Goal: Complete application form: Complete application form

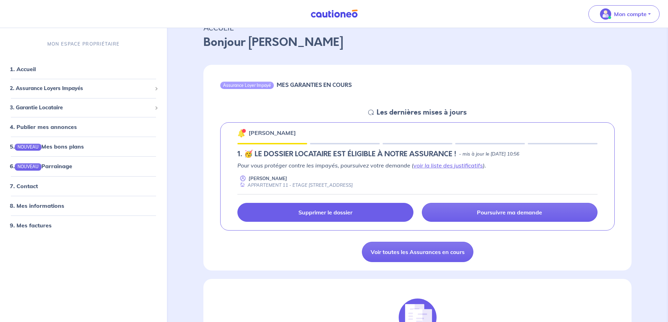
scroll to position [35, 0]
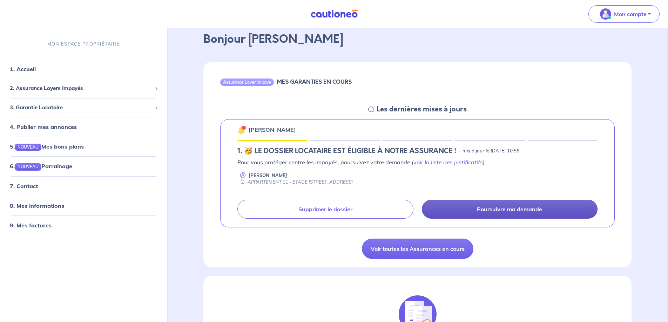
click at [460, 209] on link "Poursuivre ma demande" at bounding box center [510, 209] width 176 height 19
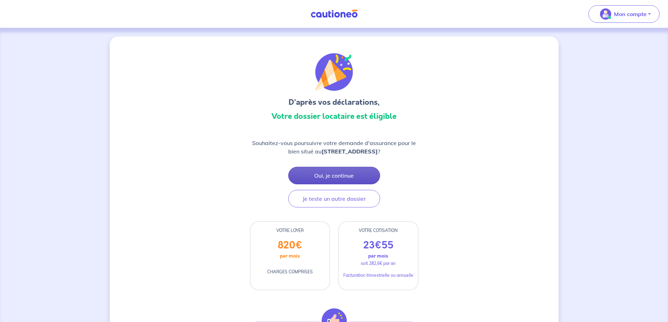
click at [342, 177] on button "Oui, je continue" at bounding box center [334, 176] width 92 height 18
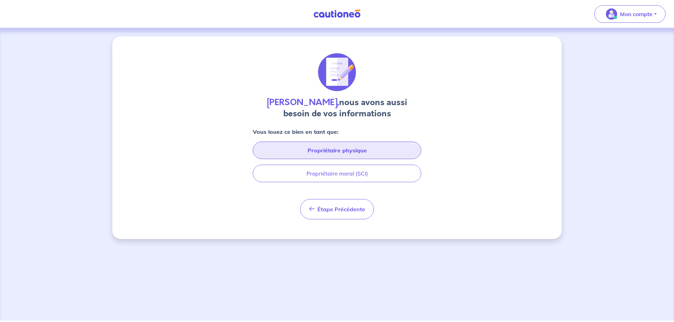
click at [383, 151] on button "Propriétaire physique" at bounding box center [337, 151] width 168 height 18
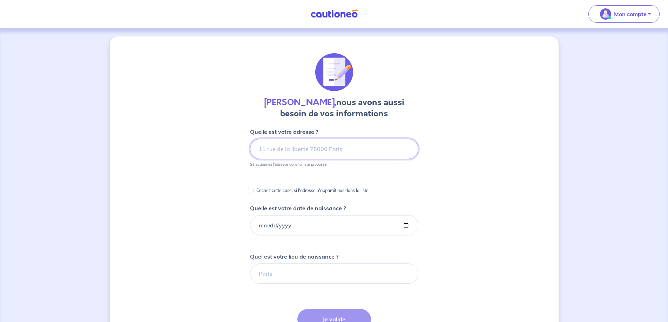
click at [383, 151] on input at bounding box center [334, 149] width 168 height 20
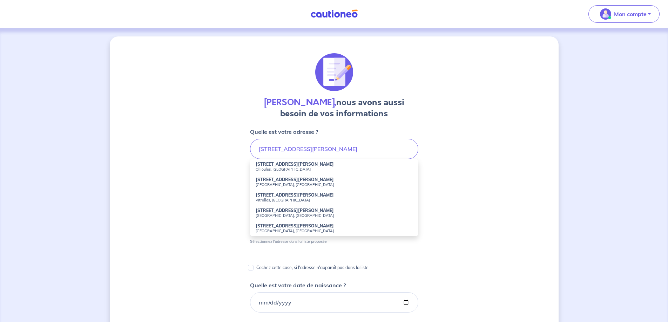
click at [308, 168] on small "Ollioules, [GEOGRAPHIC_DATA]" at bounding box center [334, 169] width 157 height 5
type input "[STREET_ADDRESS][PERSON_NAME]"
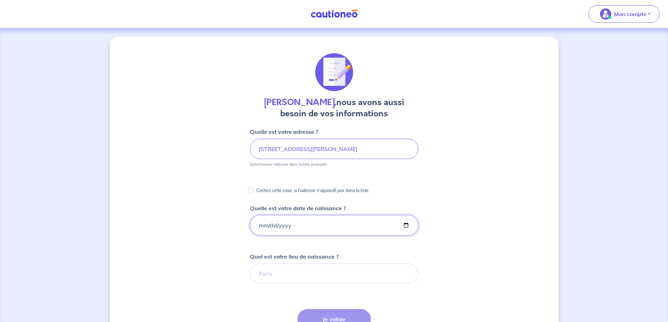
click at [329, 224] on input "Quelle est votre date de naissance ?" at bounding box center [334, 225] width 168 height 20
type input "[DATE]"
click at [383, 271] on input "Quel est votre lieu de naissance ?" at bounding box center [334, 274] width 168 height 20
type input "3"
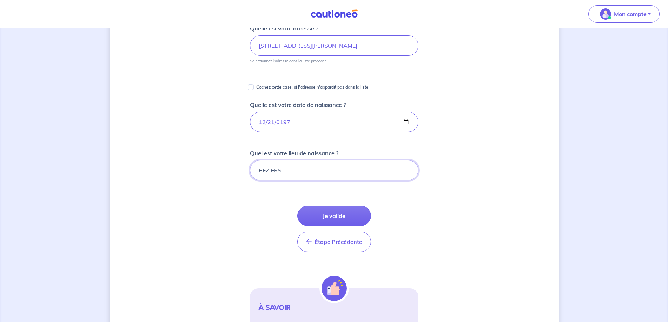
scroll to position [105, 0]
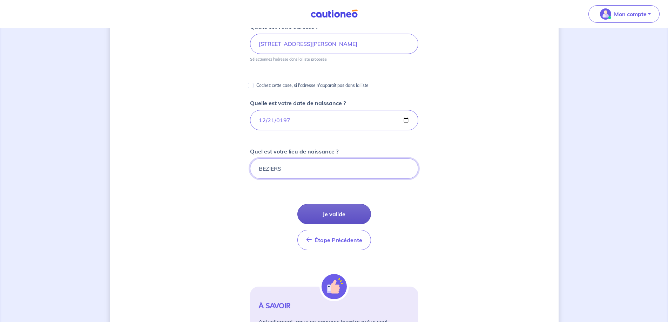
type input "BEZIERS"
click at [342, 215] on button "Je valide" at bounding box center [335, 214] width 74 height 20
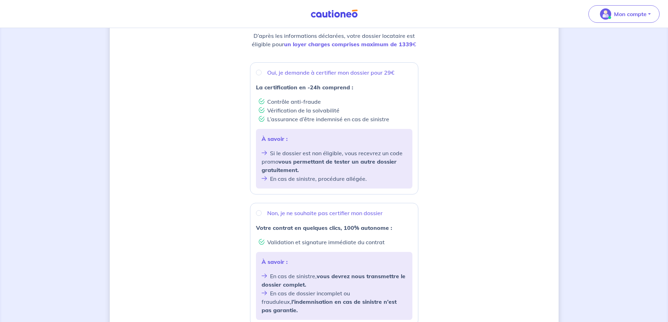
scroll to position [105, 0]
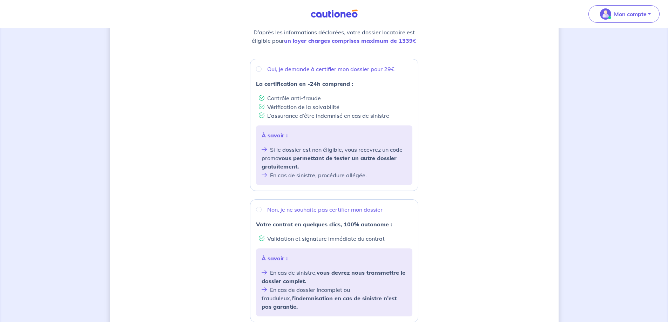
click at [365, 211] on p "Non, je ne souhaite pas certifier mon dossier" at bounding box center [324, 210] width 115 height 8
click at [262, 211] on input "Non, je ne souhaite pas certifier mon dossier" at bounding box center [259, 210] width 6 height 6
radio input "true"
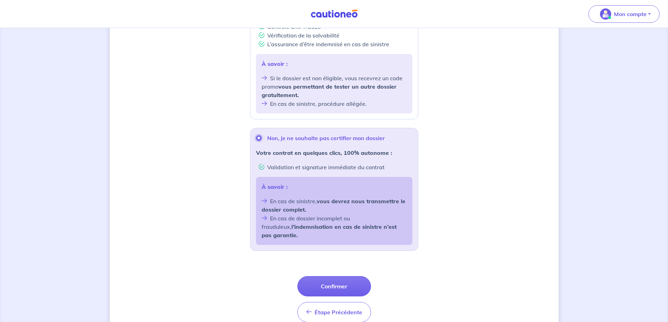
scroll to position [202, 0]
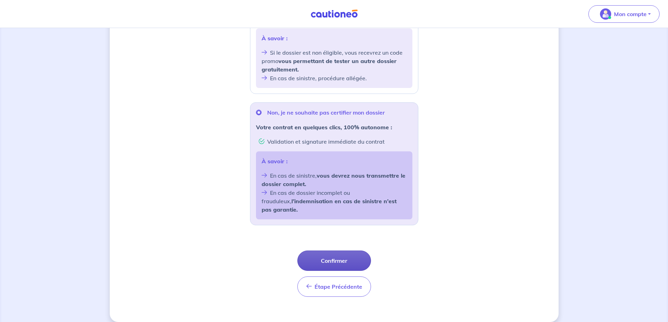
click at [345, 254] on button "Confirmer" at bounding box center [335, 261] width 74 height 20
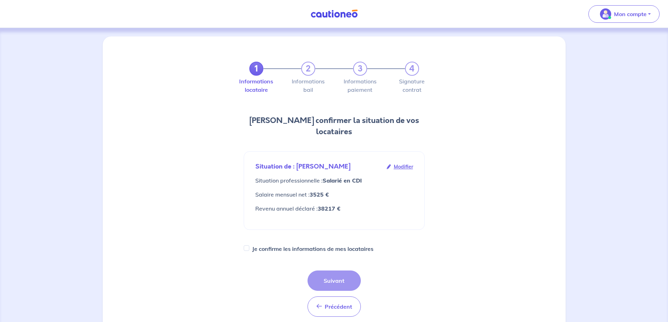
click at [400, 163] on span "Modifier" at bounding box center [403, 167] width 19 height 8
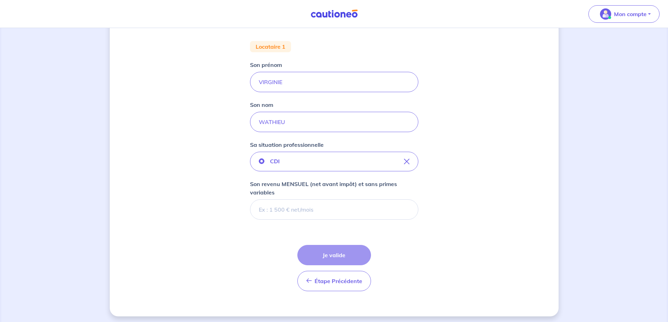
scroll to position [132, 0]
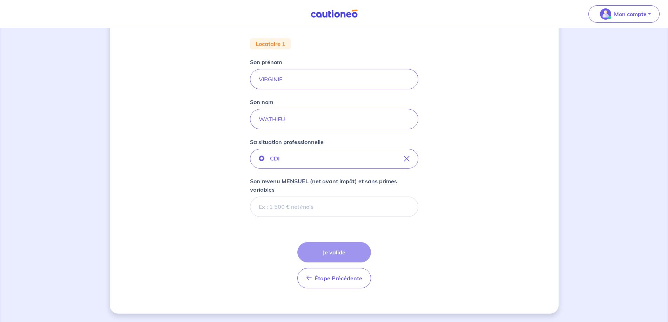
click at [363, 207] on input "Son revenu MENSUEL (net avant impôt) et sans primes variables" at bounding box center [334, 207] width 168 height 20
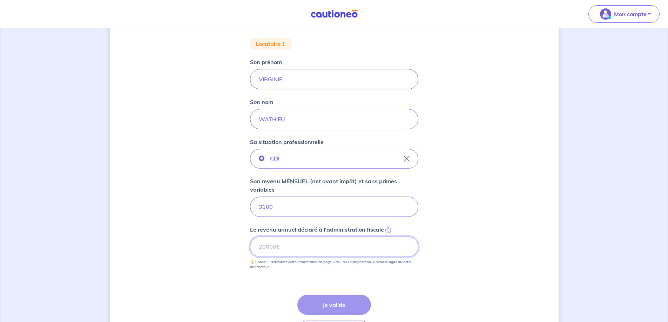
click at [290, 247] on input "Le revenu annuel déclaré à l'administration fiscale i" at bounding box center [334, 247] width 168 height 20
type input "38217"
click at [340, 302] on button "Je valide" at bounding box center [335, 305] width 74 height 20
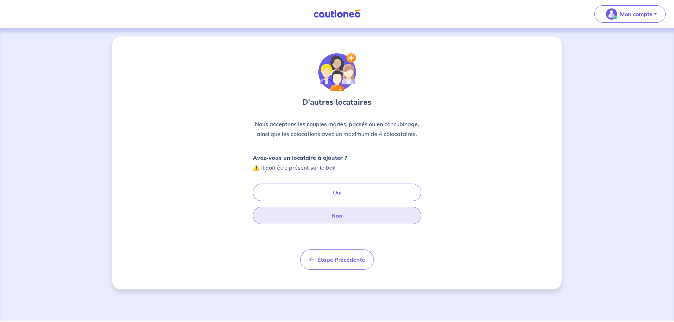
click at [351, 218] on button "Non" at bounding box center [337, 216] width 168 height 18
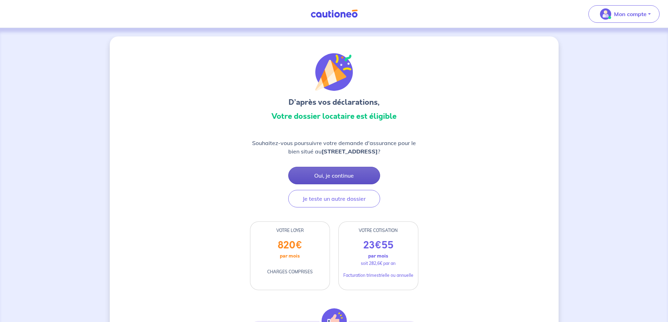
click at [358, 177] on button "Oui, je continue" at bounding box center [334, 176] width 92 height 18
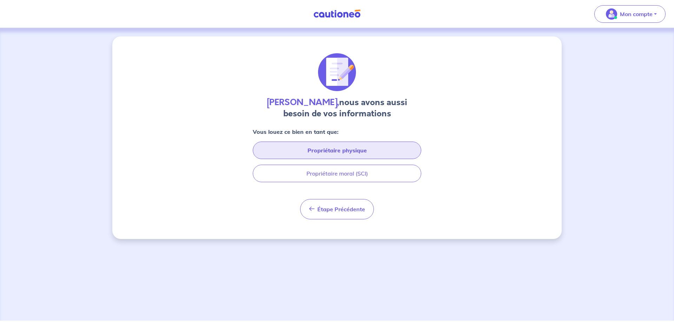
click at [366, 153] on button "Propriétaire physique" at bounding box center [337, 151] width 168 height 18
select select "FR"
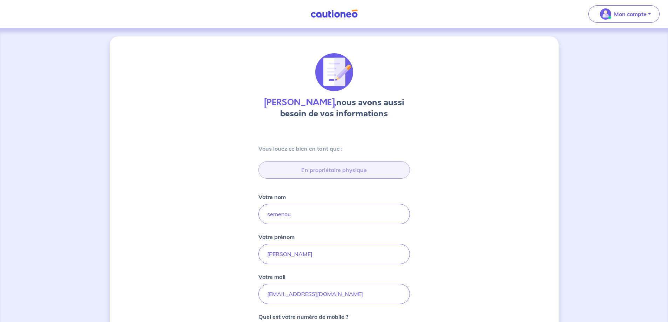
type input "[STREET_ADDRESS][PERSON_NAME]"
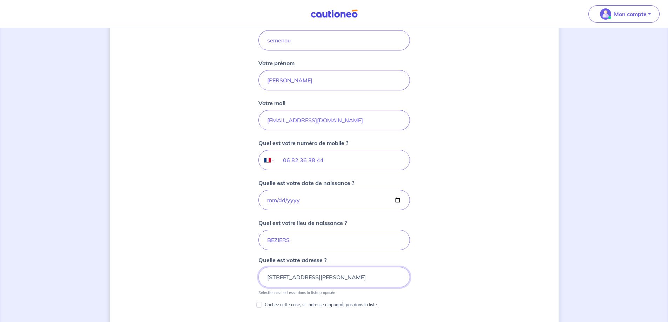
scroll to position [150, 0]
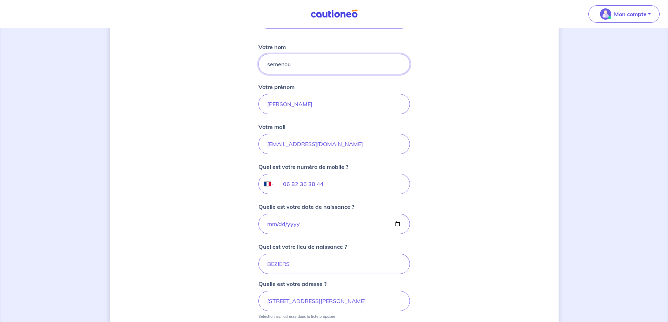
click at [287, 74] on input "semenou" at bounding box center [335, 64] width 152 height 20
type input "SEMENOU"
type input "[PERSON_NAME]"
type input "[EMAIL_ADDRESS][DOMAIN_NAME]"
type input "06 82 36 38 44"
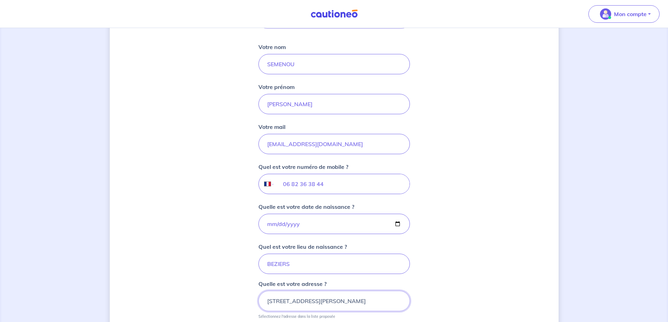
type input "[STREET_ADDRESS]"
type input "06 82 36 38 44"
click at [358, 143] on input "[EMAIL_ADDRESS][DOMAIN_NAME]" at bounding box center [335, 144] width 152 height 20
drag, startPoint x: 351, startPoint y: 148, endPoint x: 240, endPoint y: 149, distance: 111.2
click at [240, 149] on div "[PERSON_NAME], nous avons aussi besoin de vos informations Vous louez ce bien e…" at bounding box center [334, 213] width 449 height 654
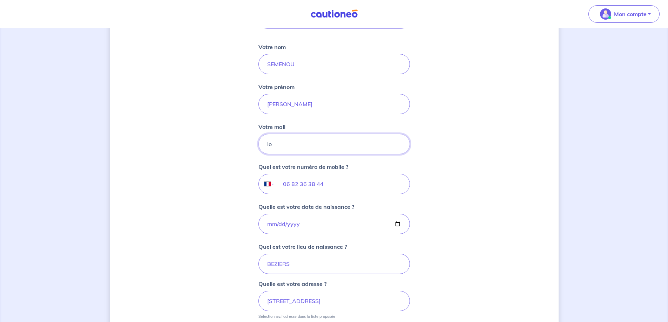
type input "[EMAIL_ADDRESS][DOMAIN_NAME]"
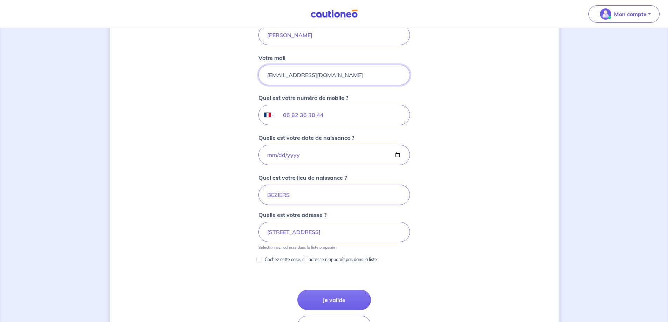
scroll to position [220, 0]
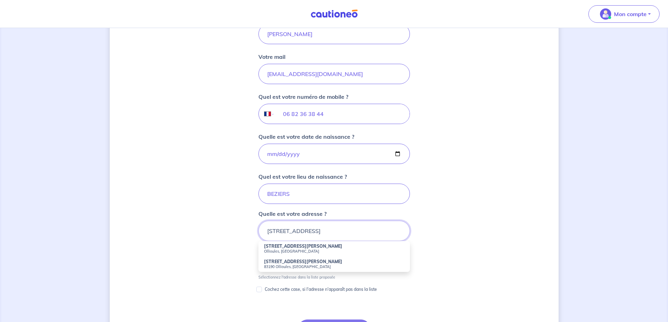
click at [335, 232] on input "[STREET_ADDRESS]" at bounding box center [335, 231] width 152 height 20
click at [333, 254] on li "[STREET_ADDRESS][PERSON_NAME]" at bounding box center [335, 248] width 152 height 15
type input "[STREET_ADDRESS][PERSON_NAME]"
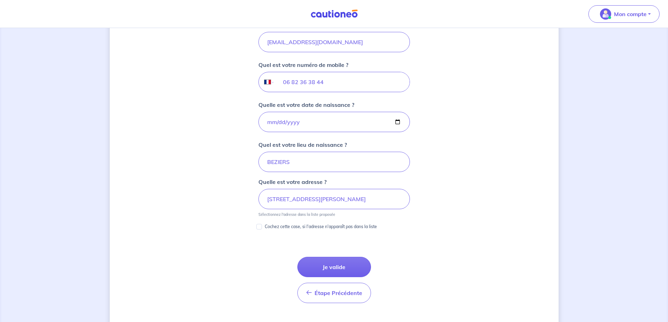
scroll to position [255, 0]
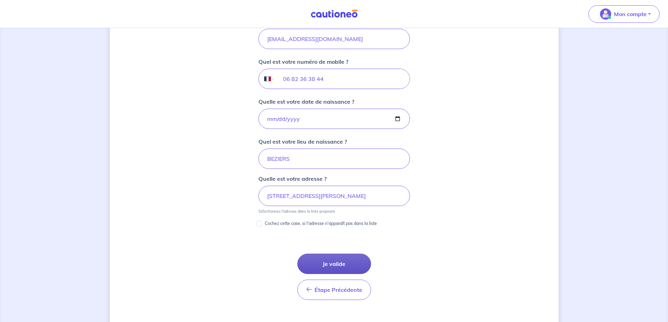
click at [351, 267] on button "Je valide" at bounding box center [335, 264] width 74 height 20
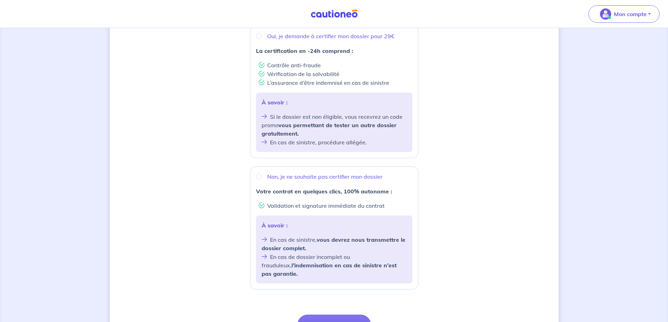
scroll to position [140, 0]
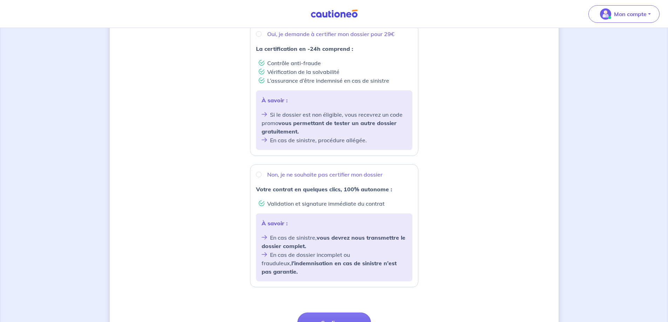
click at [285, 174] on p "Non, je ne souhaite pas certifier mon dossier" at bounding box center [324, 175] width 115 height 8
click at [262, 174] on input "Non, je ne souhaite pas certifier mon dossier" at bounding box center [259, 175] width 6 height 6
radio input "true"
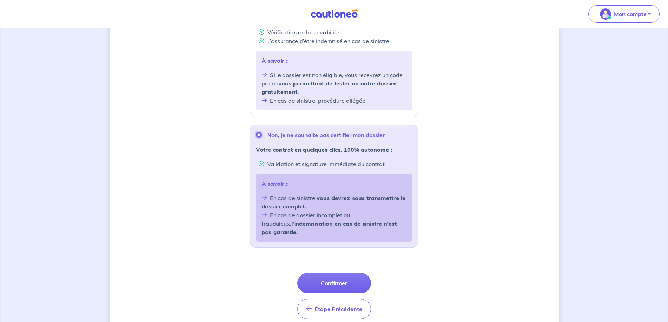
scroll to position [202, 0]
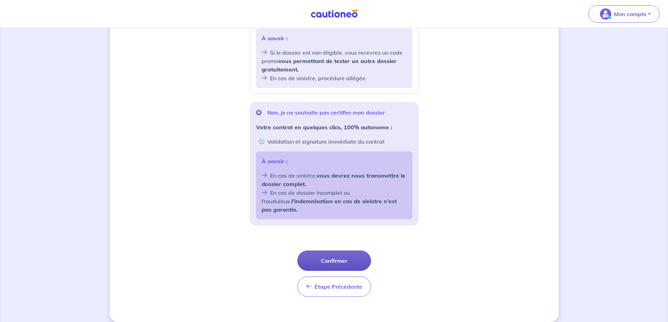
click at [346, 251] on button "Confirmer" at bounding box center [335, 261] width 74 height 20
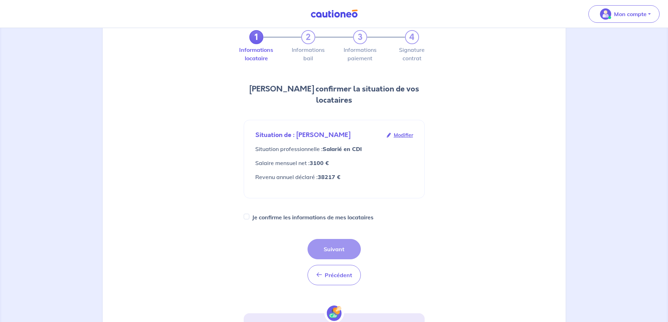
scroll to position [35, 0]
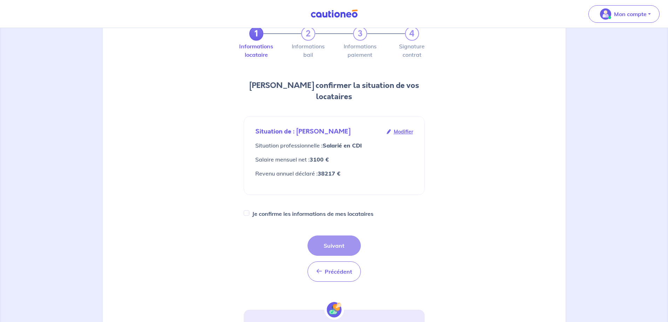
click at [322, 209] on label "Je confirme les informations de mes locataires" at bounding box center [312, 214] width 121 height 10
click at [249, 211] on input "Je confirme les informations de mes locataires" at bounding box center [247, 214] width 6 height 6
checkbox input "true"
click at [346, 236] on button "Suivant" at bounding box center [334, 246] width 53 height 20
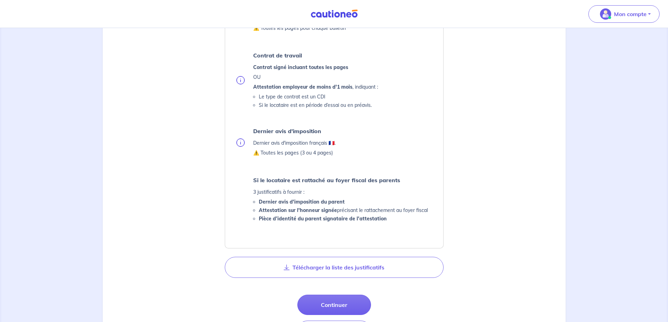
scroll to position [281, 0]
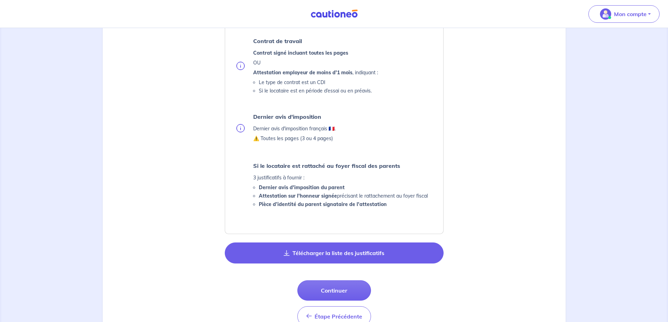
click at [368, 253] on button "Télécharger la liste des justificatifs" at bounding box center [334, 253] width 219 height 21
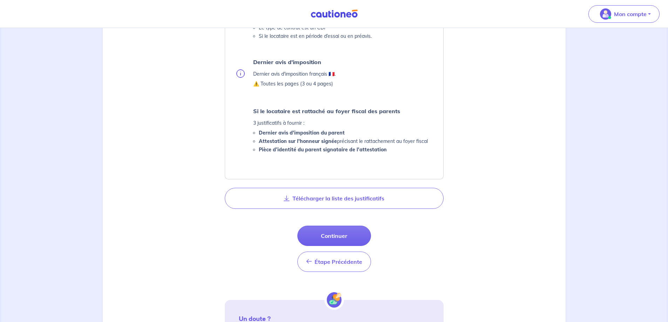
scroll to position [351, 0]
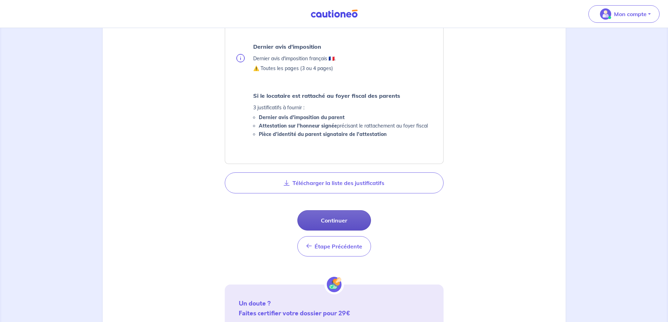
click at [351, 218] on button "Continuer" at bounding box center [335, 221] width 74 height 20
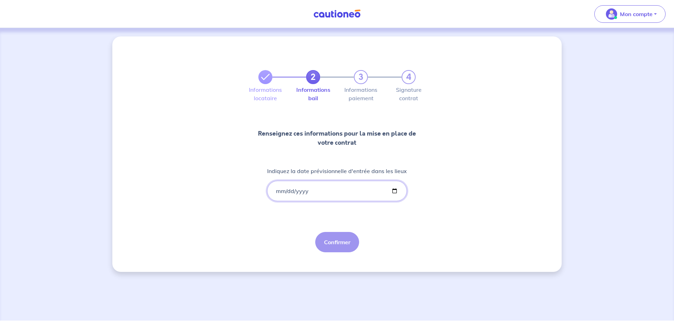
click at [344, 194] on input "Indiquez la date prévisionnelle d'entrée dans les lieux" at bounding box center [337, 191] width 140 height 20
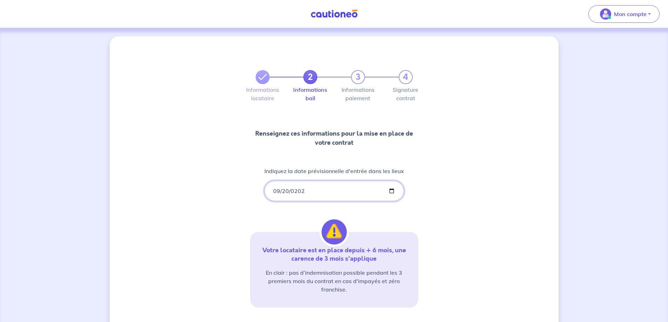
type input "[DATE]"
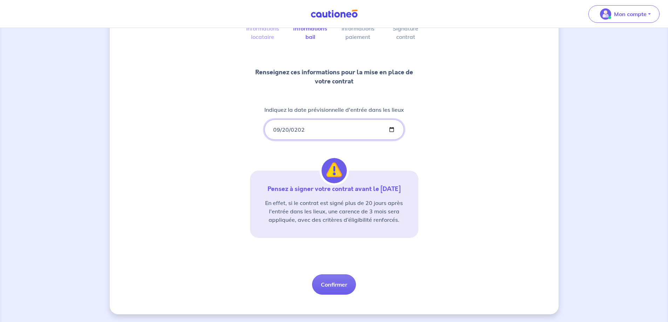
scroll to position [62, 0]
click at [326, 282] on button "Confirmer" at bounding box center [334, 284] width 44 height 20
select select "FR"
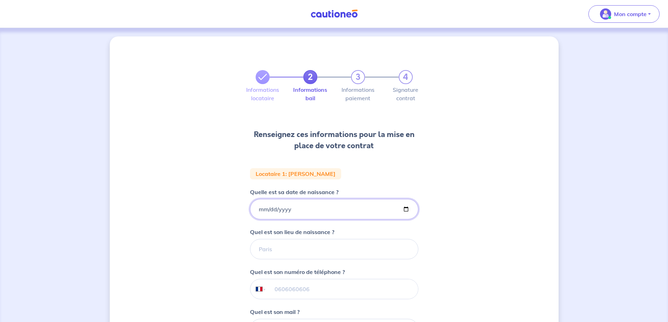
click at [281, 207] on input "Quelle est sa date de naissance ?" at bounding box center [334, 209] width 168 height 20
type input "[DATE]"
click at [296, 247] on input "Quel est son lieu de naissance ?" at bounding box center [334, 249] width 168 height 20
type input "LIEGE"
click at [300, 294] on input "tel" at bounding box center [342, 290] width 152 height 20
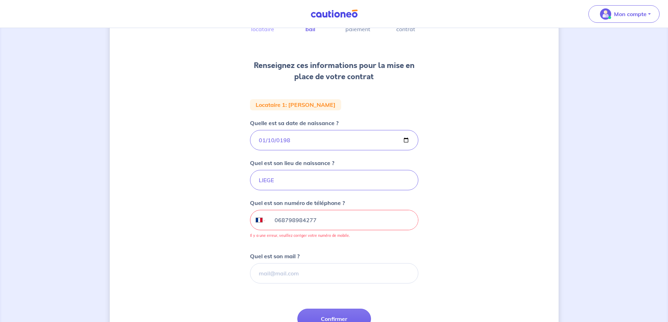
scroll to position [70, 0]
click at [317, 225] on input "068798984277" at bounding box center [342, 219] width 152 height 20
type input "068798984277"
click at [310, 178] on input "LIEGE" at bounding box center [334, 179] width 168 height 20
click at [298, 216] on input "068798984277" at bounding box center [342, 219] width 152 height 20
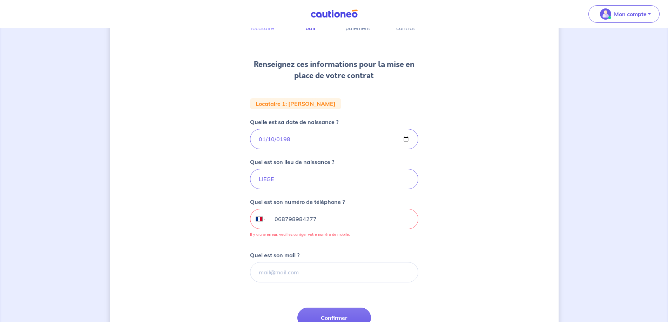
drag, startPoint x: 272, startPoint y: 218, endPoint x: 391, endPoint y: 215, distance: 118.6
click at [391, 215] on input "068798984277" at bounding box center [342, 219] width 152 height 20
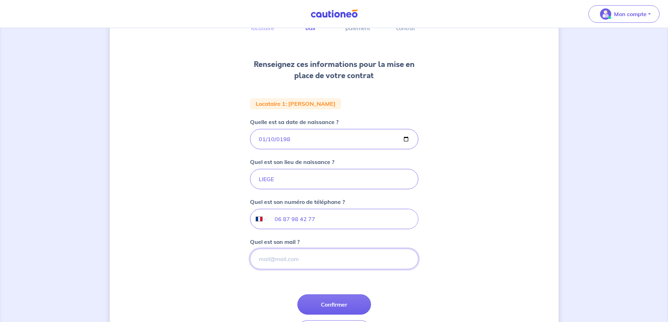
click at [326, 252] on input "Quel est son mail ?" at bounding box center [334, 259] width 168 height 20
drag, startPoint x: 324, startPoint y: 219, endPoint x: 234, endPoint y: 224, distance: 90.0
click at [234, 224] on div "2 3 4 Informations locataire Informations bail Informations paiement Signature …" at bounding box center [334, 166] width 449 height 400
type input "07 67 44 27 52"
click at [265, 264] on input "Quel est son mail ?" at bounding box center [334, 259] width 168 height 20
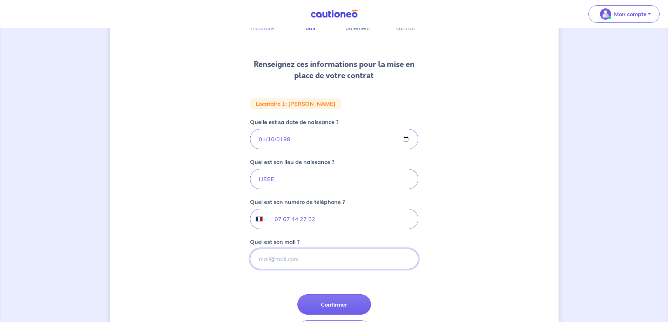
paste input "[EMAIL_ADDRESS][DOMAIN_NAME]"
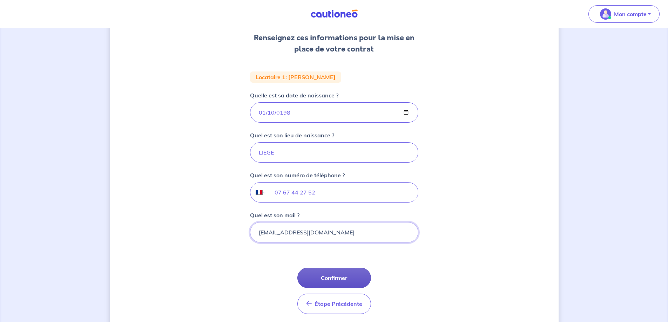
scroll to position [105, 0]
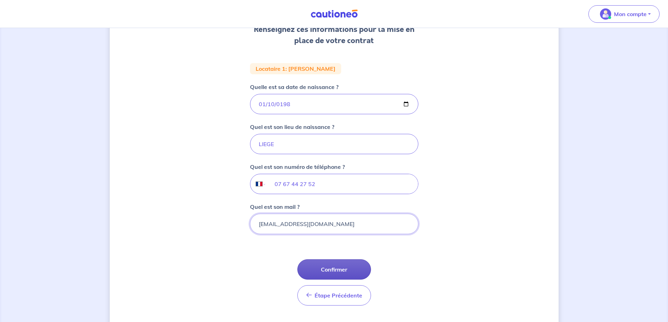
type input "[EMAIL_ADDRESS][DOMAIN_NAME]"
click at [342, 271] on button "Confirmer" at bounding box center [335, 270] width 74 height 20
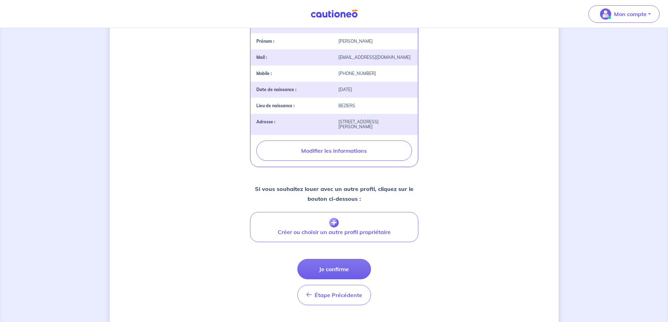
scroll to position [175, 0]
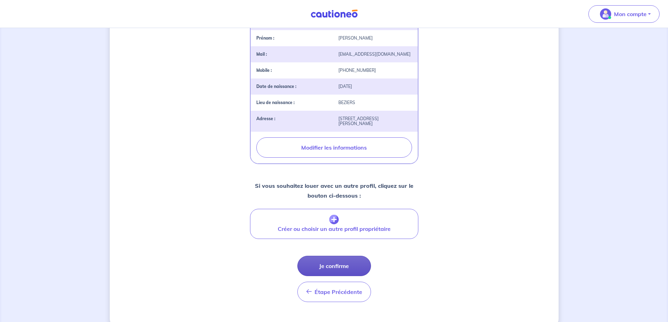
click at [351, 272] on button "Je confirme" at bounding box center [335, 266] width 74 height 20
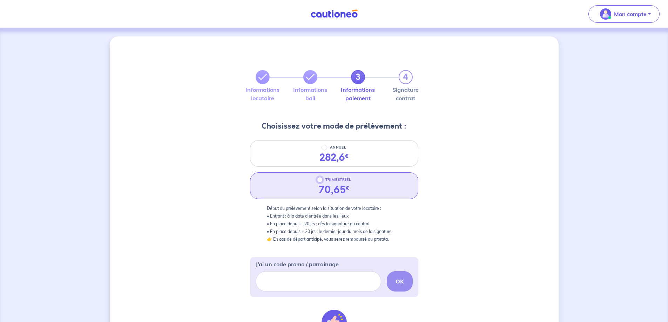
click at [319, 180] on input "TRIMESTRIEL" at bounding box center [320, 180] width 6 height 6
radio input "true"
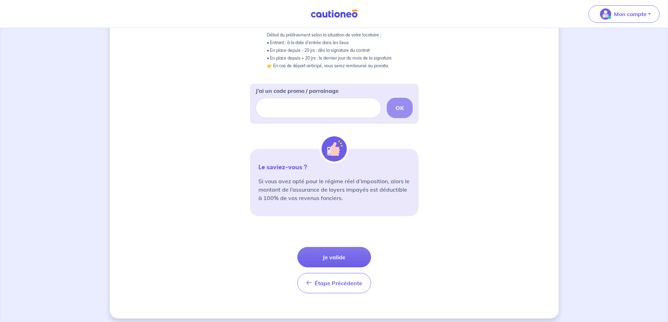
scroll to position [175, 0]
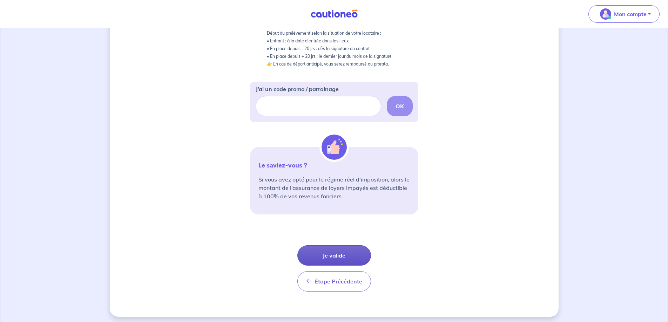
click at [346, 254] on button "Je valide" at bounding box center [335, 256] width 74 height 20
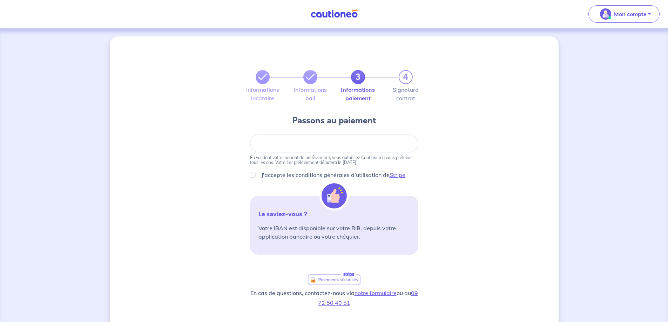
click at [274, 147] on div at bounding box center [334, 144] width 168 height 18
click at [268, 176] on p "J'accepte les conditions générales d’utilisation de Stripe" at bounding box center [333, 175] width 144 height 8
click at [256, 176] on input "J'accepte les conditions générales d’utilisation de Stripe" at bounding box center [253, 175] width 6 height 6
checkbox input "true"
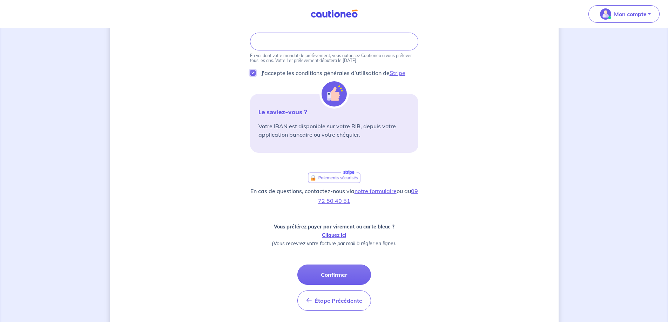
scroll to position [105, 0]
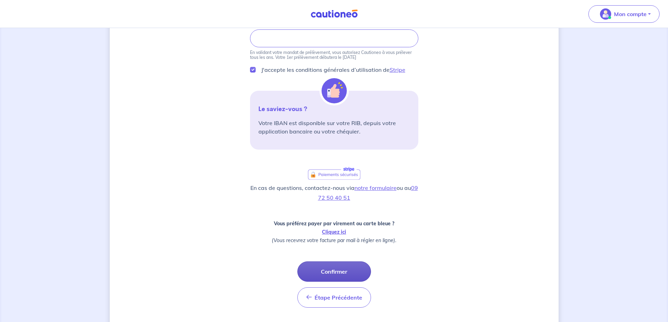
click at [350, 269] on button "Confirmer" at bounding box center [335, 272] width 74 height 20
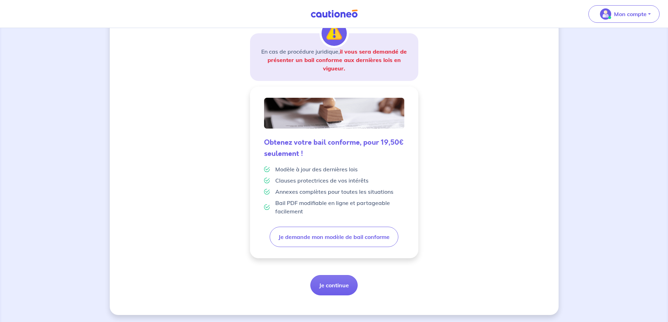
scroll to position [120, 0]
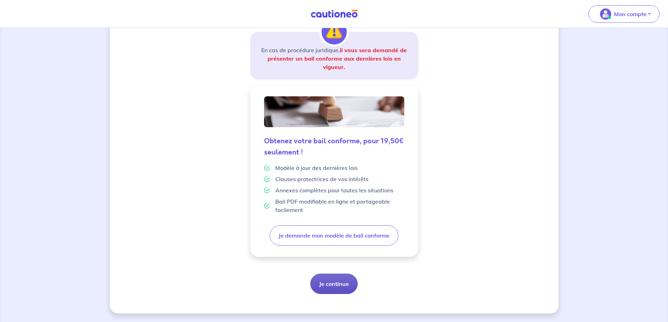
click at [336, 281] on button "Je continue" at bounding box center [334, 284] width 47 height 20
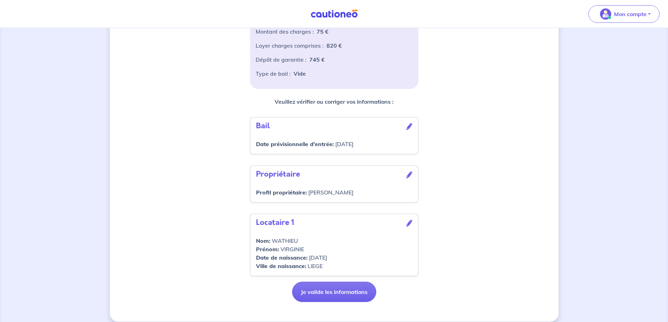
scroll to position [155, 0]
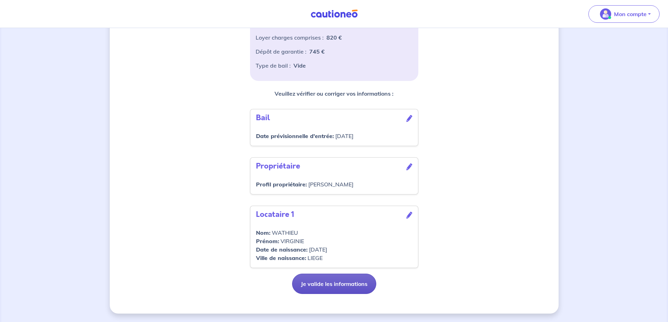
click at [349, 288] on button "Je valide les informations" at bounding box center [334, 284] width 84 height 20
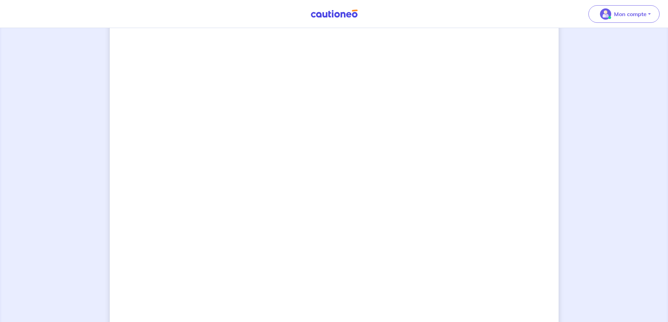
scroll to position [451, 0]
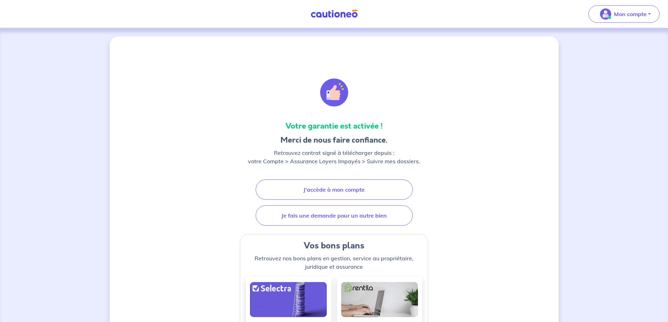
click at [358, 242] on h4 "Vos bons plans" at bounding box center [334, 245] width 177 height 11
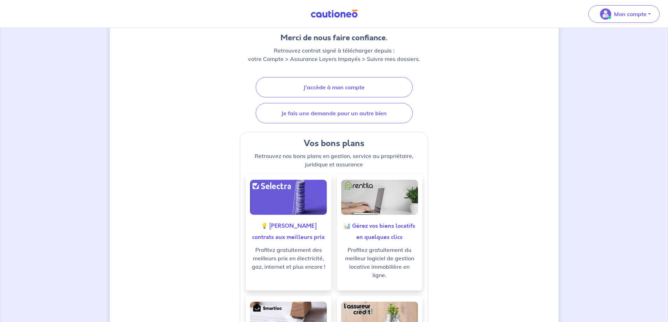
scroll to position [105, 0]
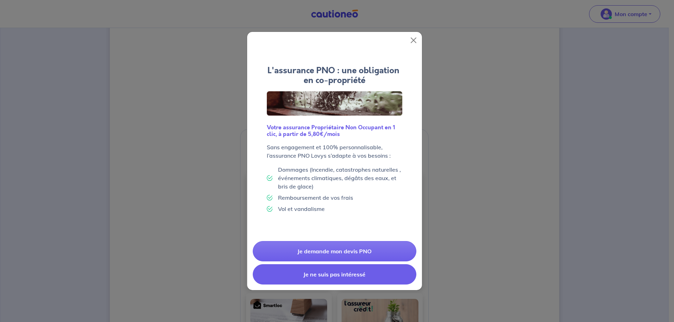
click at [377, 271] on button "Je ne suis pas intéressé" at bounding box center [335, 275] width 164 height 20
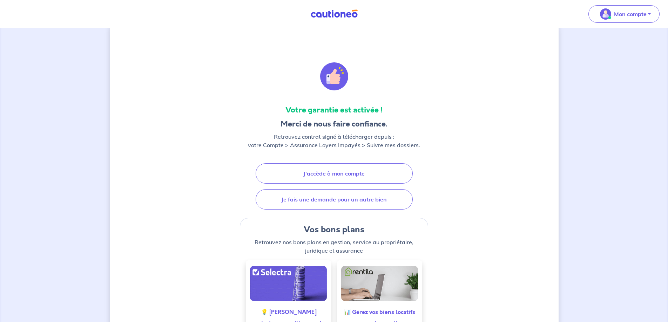
scroll to position [0, 0]
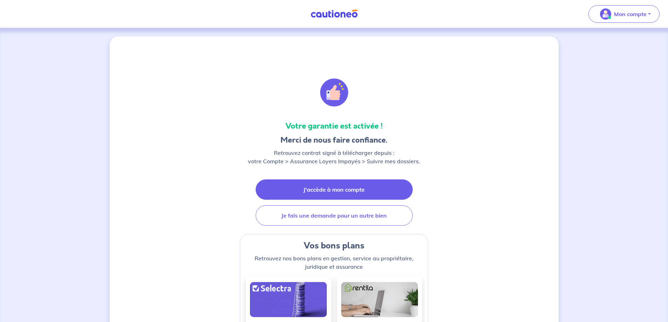
click at [345, 194] on link "J'accède à mon compte" at bounding box center [334, 190] width 157 height 20
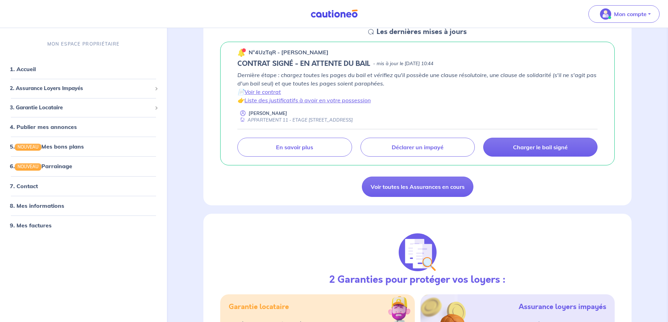
scroll to position [35, 0]
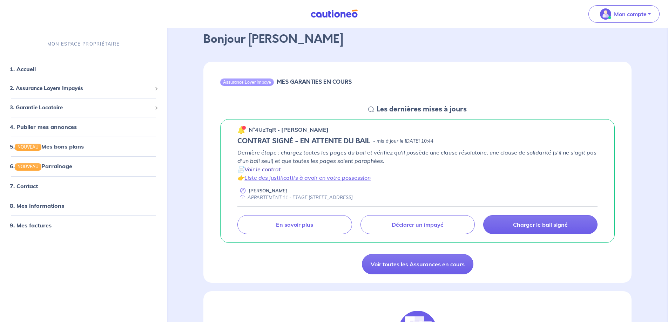
click at [273, 168] on link "Voir le contrat" at bounding box center [263, 169] width 36 height 7
